Goal: Task Accomplishment & Management: Manage account settings

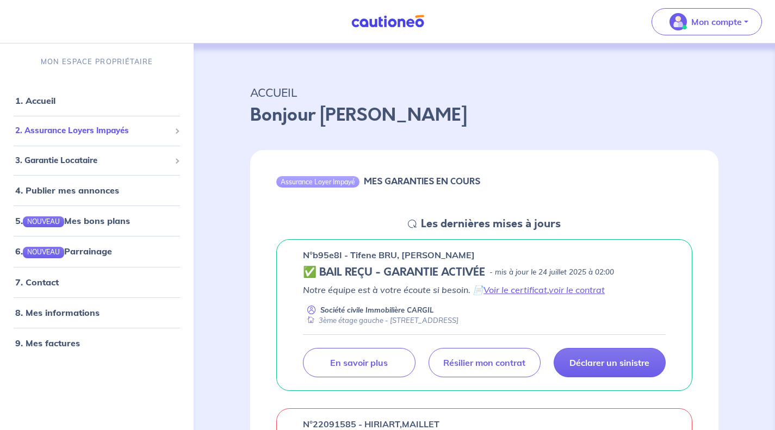
click at [69, 133] on span "2. Assurance Loyers Impayés" at bounding box center [92, 131] width 155 height 13
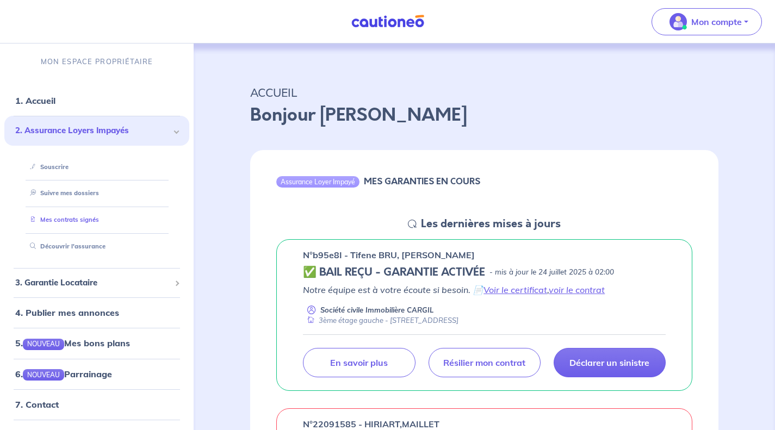
click at [73, 218] on link "Mes contrats signés" at bounding box center [62, 220] width 73 height 8
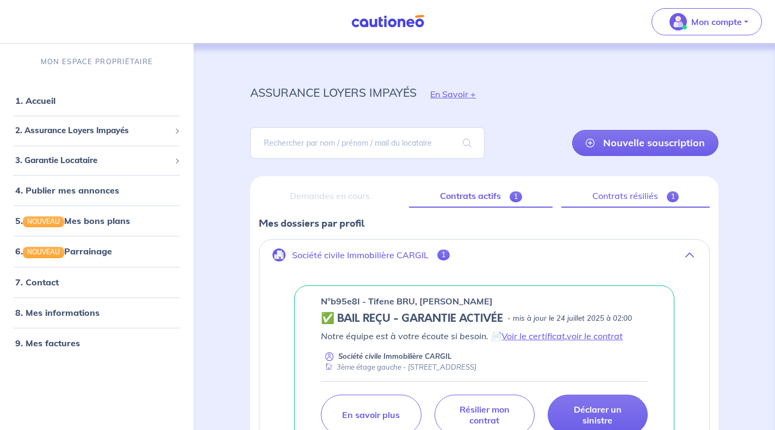
click at [644, 199] on link "Contrats résiliés 1" at bounding box center [636, 196] width 149 height 23
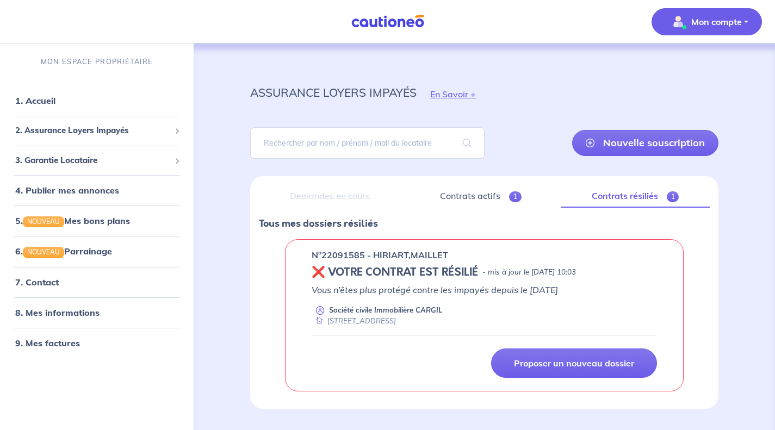
click at [748, 24] on button "Mon compte" at bounding box center [707, 21] width 110 height 27
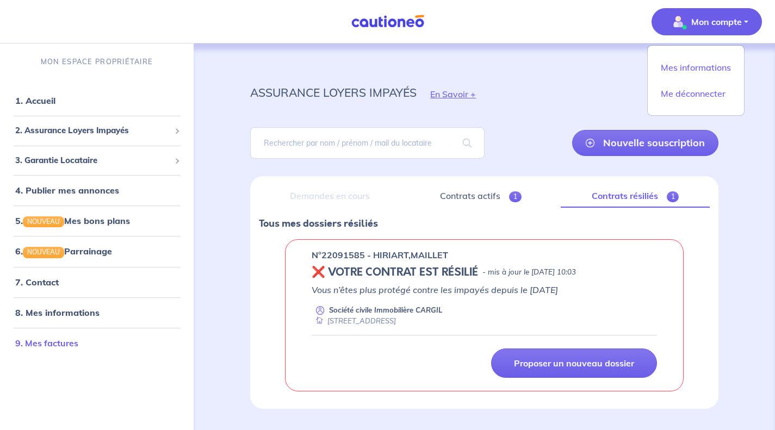
click at [78, 344] on link "9. Mes factures" at bounding box center [46, 343] width 63 height 11
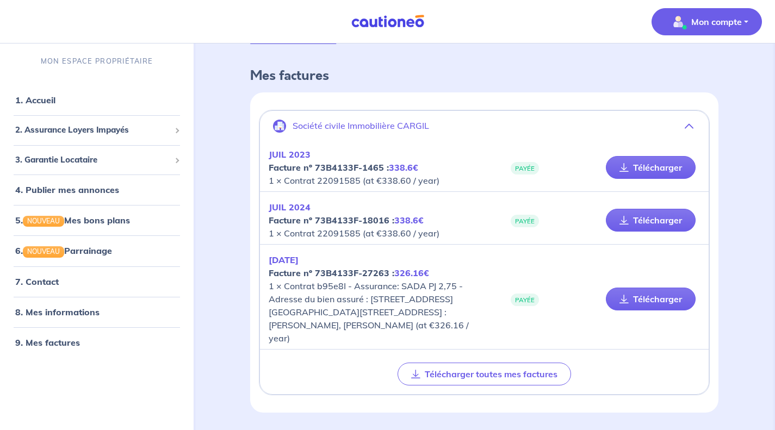
scroll to position [71, 0]
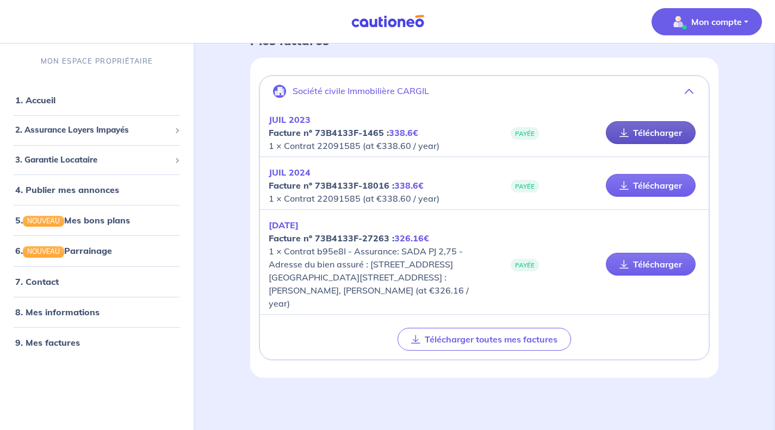
click at [636, 133] on link "Télécharger" at bounding box center [651, 132] width 90 height 23
